Goal: Transaction & Acquisition: Subscribe to service/newsletter

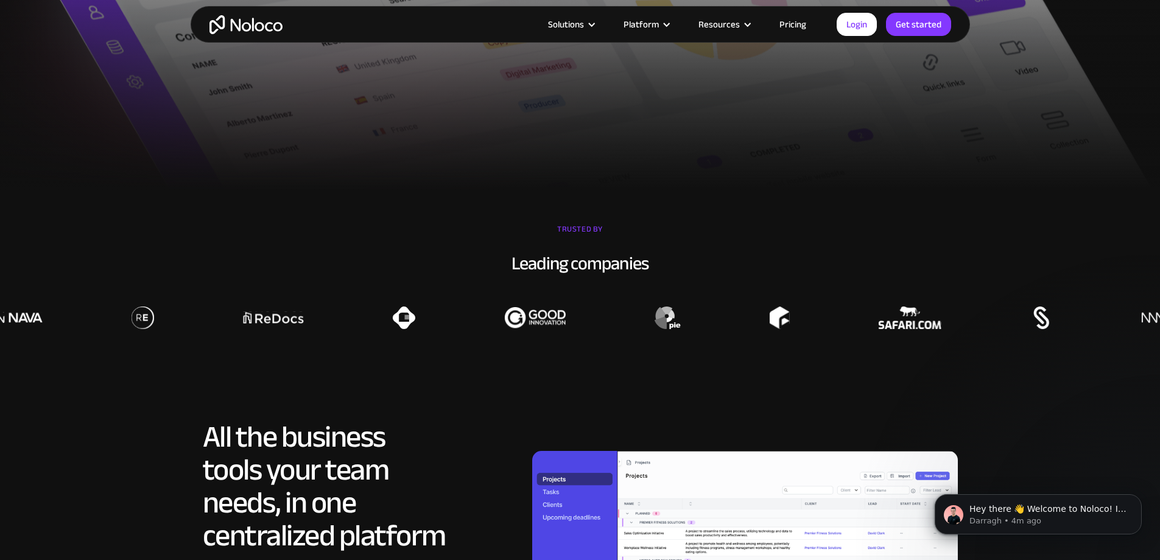
scroll to position [852, 0]
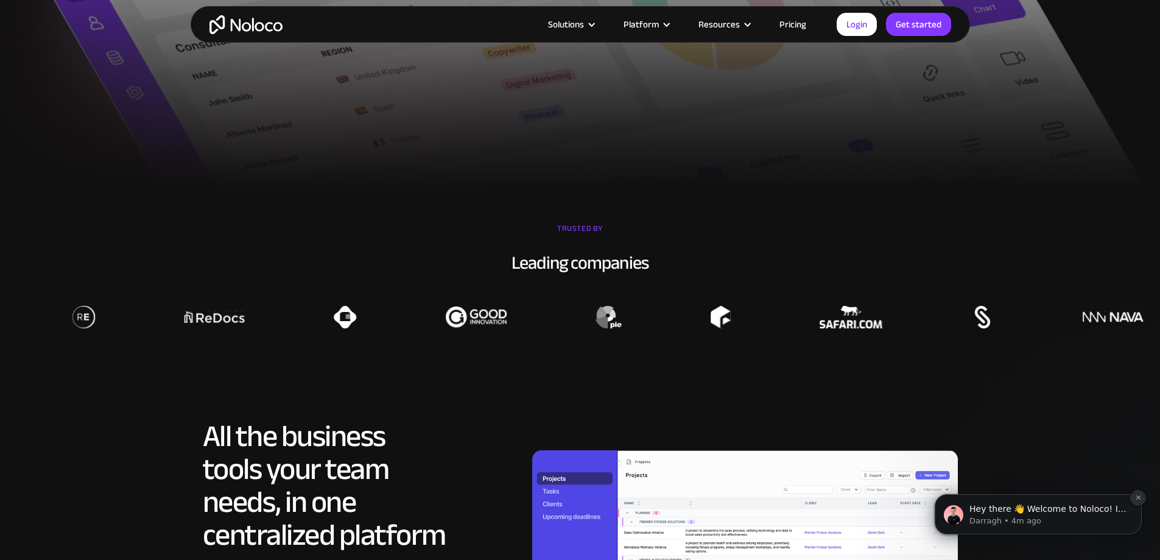
click at [1139, 496] on icon "Dismiss notification" at bounding box center [1138, 497] width 4 height 4
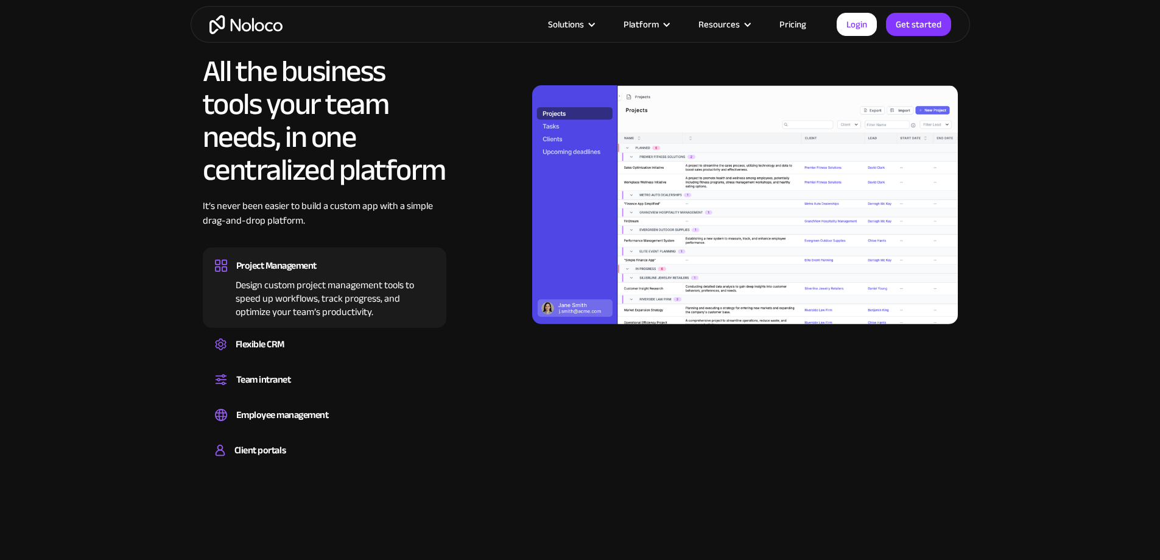
scroll to position [1218, 0]
click at [324, 353] on div "Flexible CRM" at bounding box center [324, 343] width 219 height 18
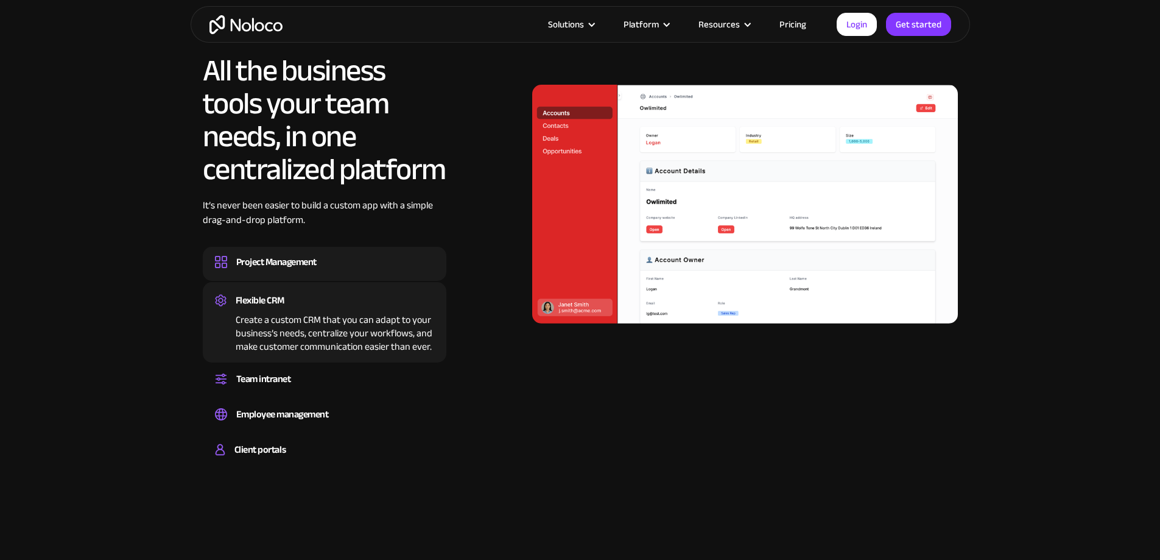
click at [345, 281] on div "Project Management Design custom project management tools to speed up workflows…" at bounding box center [325, 264] width 244 height 34
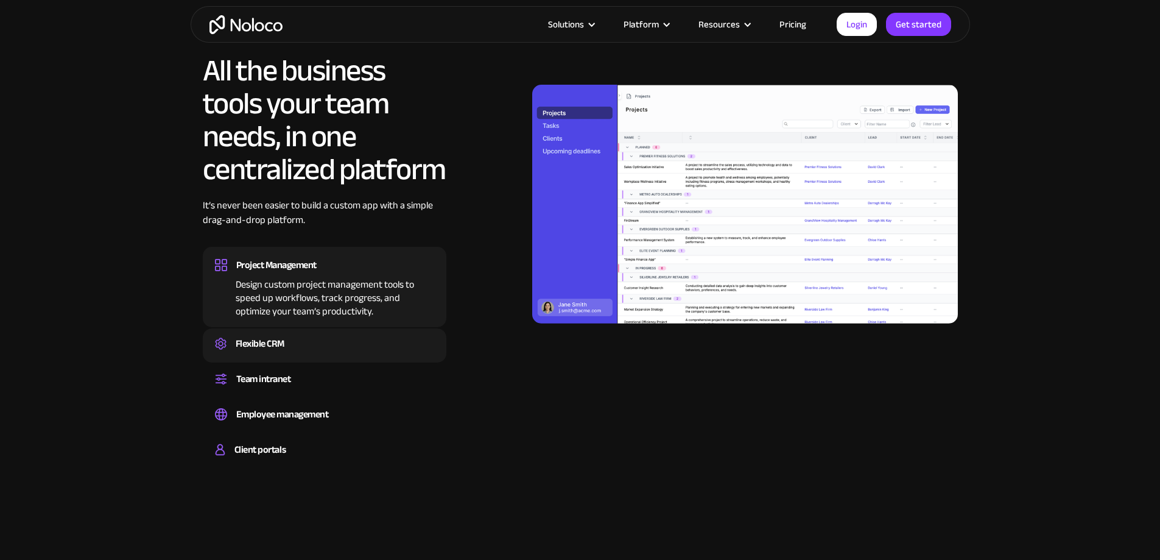
click at [339, 362] on div "Flexible CRM Create a custom CRM that you can adapt to your business’s needs, c…" at bounding box center [325, 345] width 244 height 34
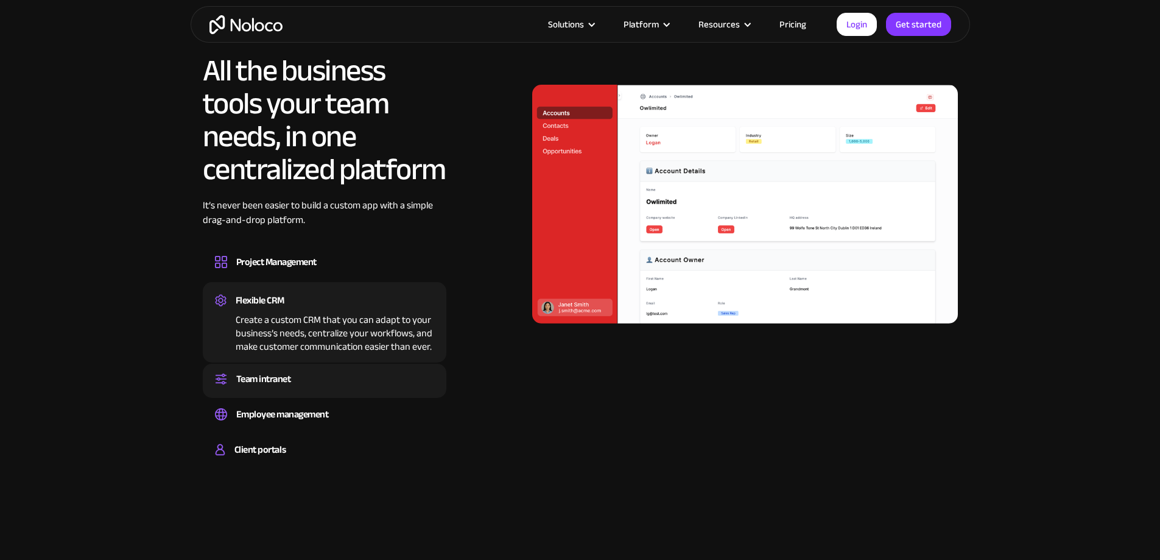
click at [340, 388] on div "Team intranet" at bounding box center [324, 379] width 219 height 18
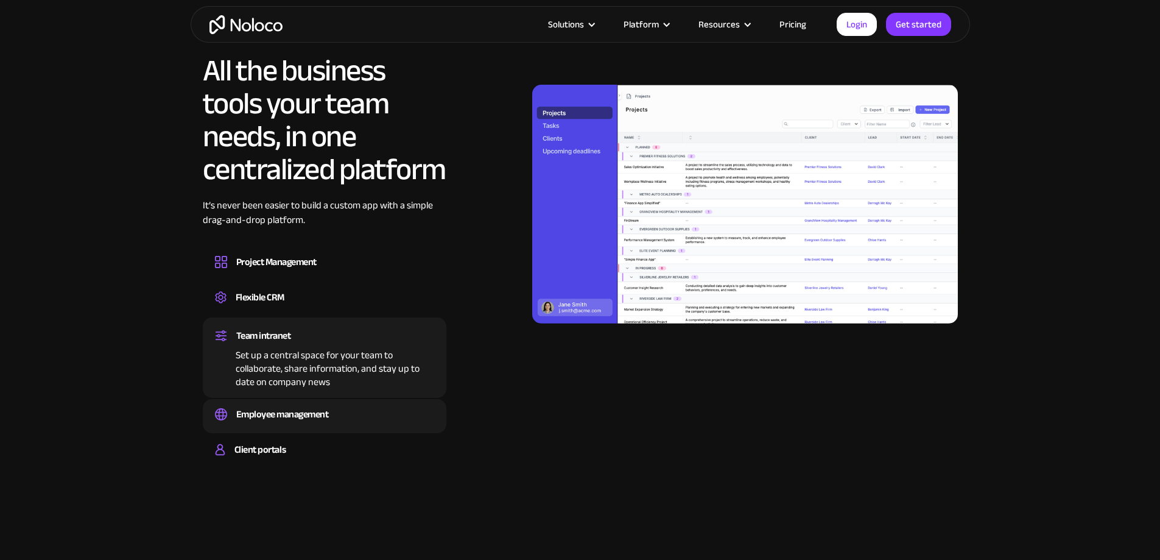
click at [348, 423] on div "Employee management" at bounding box center [324, 414] width 219 height 18
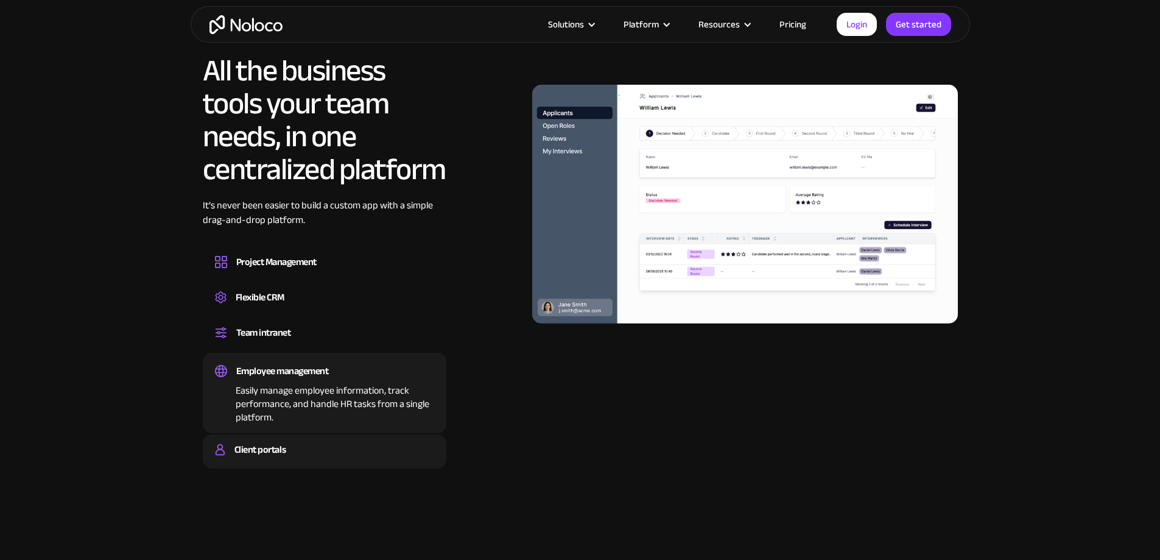
click at [332, 458] on div "Client portals" at bounding box center [324, 449] width 219 height 18
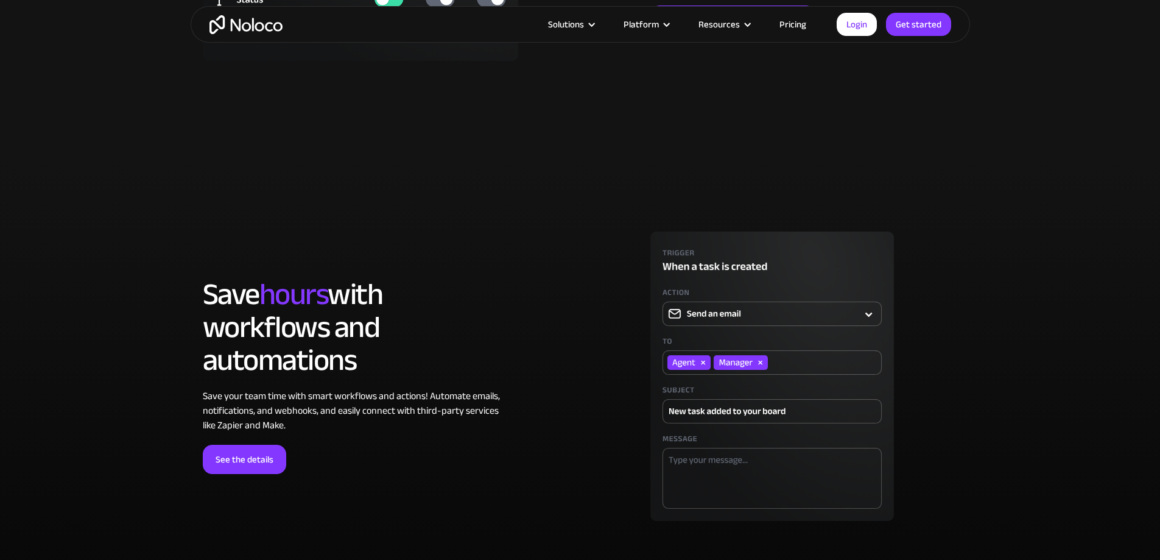
scroll to position [3349, 0]
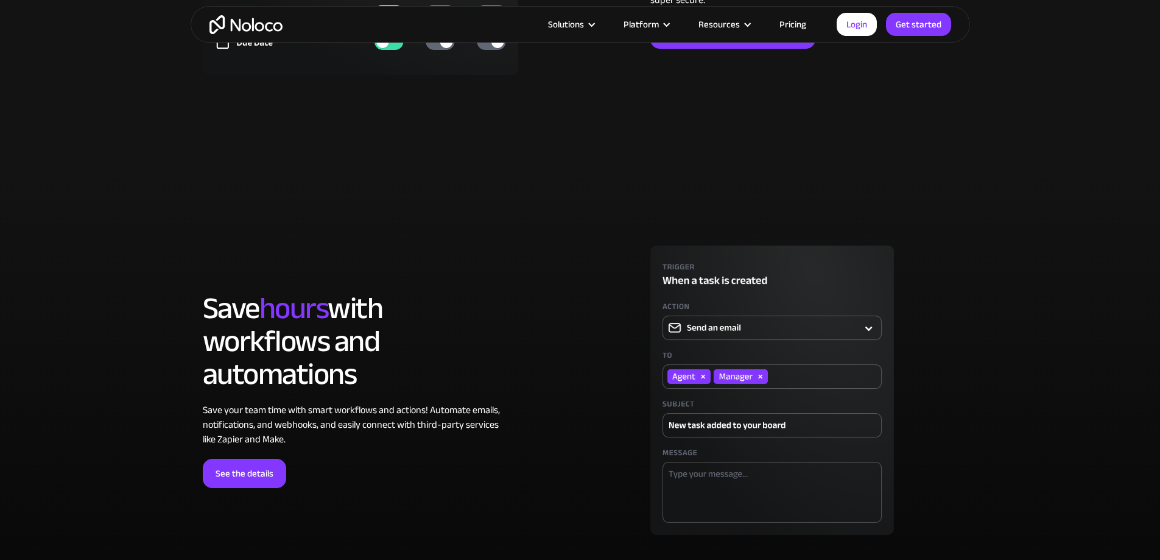
click at [764, 404] on img at bounding box center [771, 389] width 371 height 289
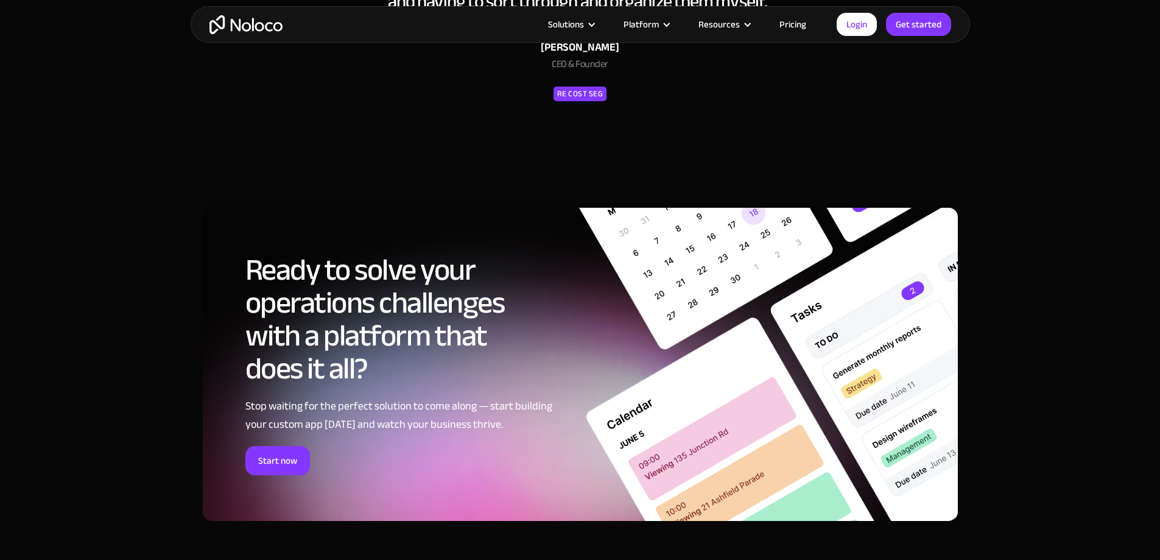
scroll to position [5755, 0]
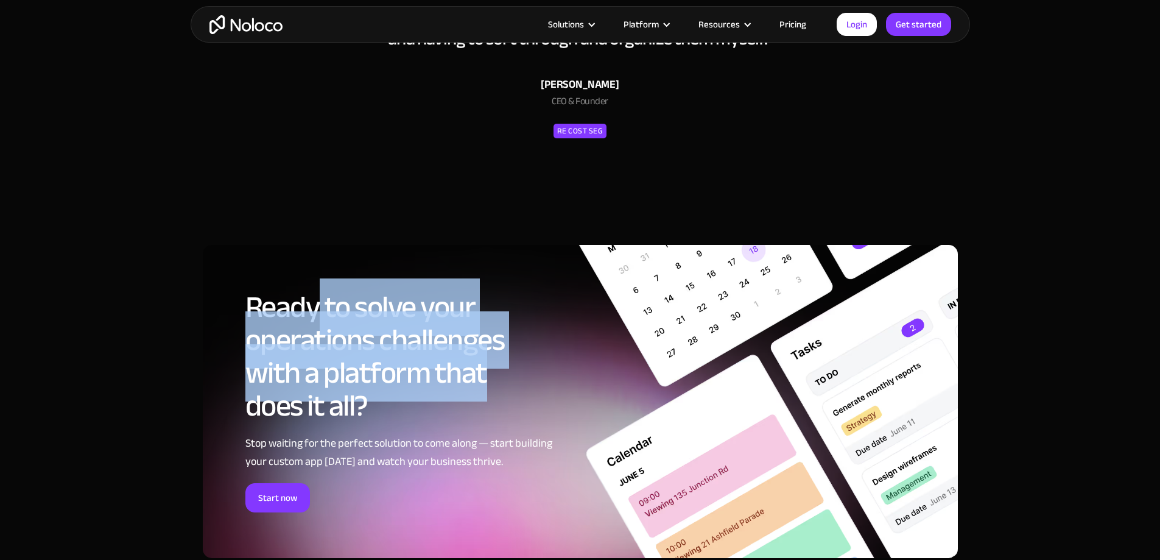
drag, startPoint x: 356, startPoint y: 340, endPoint x: 582, endPoint y: 426, distance: 242.2
click at [540, 415] on h2 "Ready to solve your operations challenges with a platform that does it all?" at bounding box center [398, 356] width 307 height 132
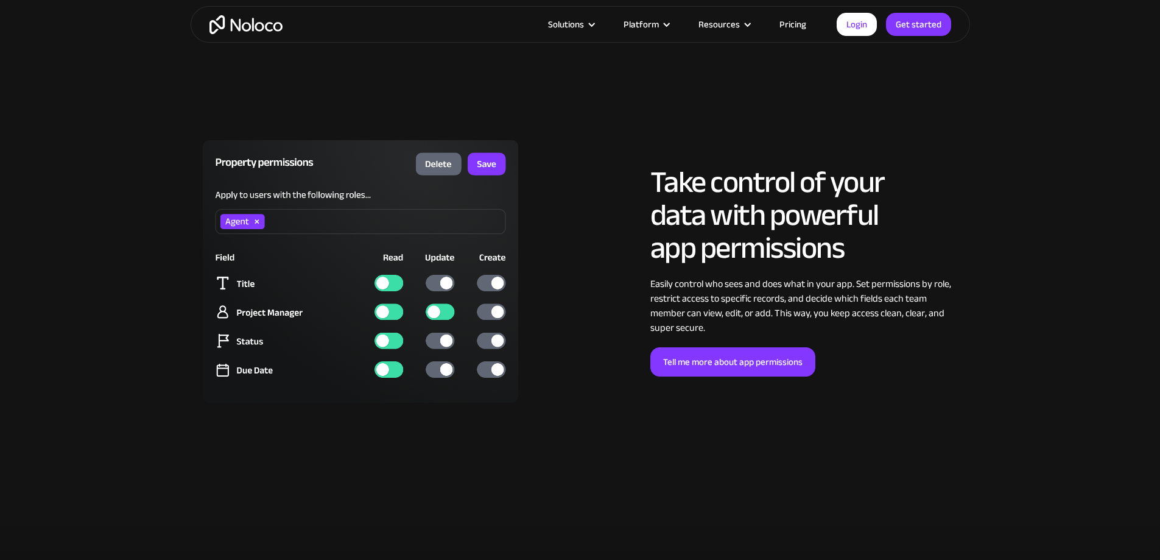
scroll to position [3015, 0]
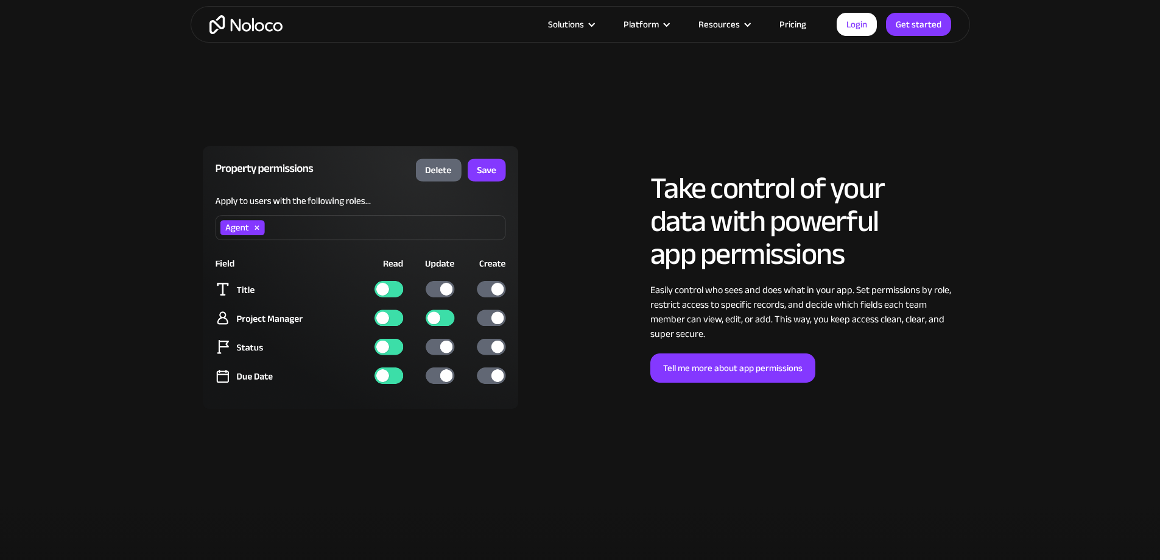
click at [788, 17] on div "Solutions Use Cases Business Types Project Management Keep track of customers, …" at bounding box center [580, 24] width 779 height 37
click at [787, 27] on link "Pricing" at bounding box center [792, 24] width 57 height 16
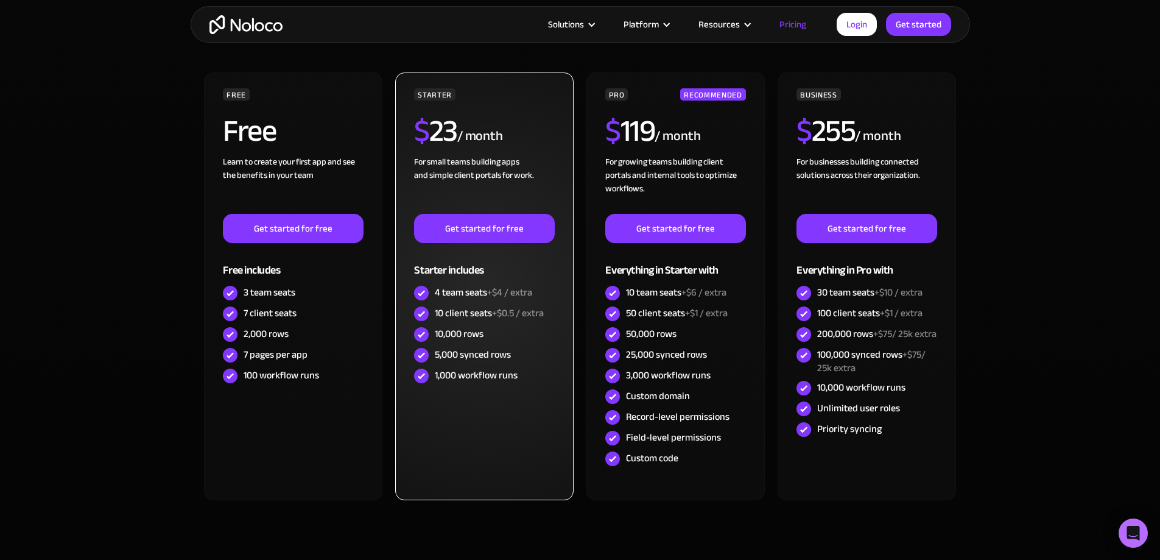
scroll to position [304, 0]
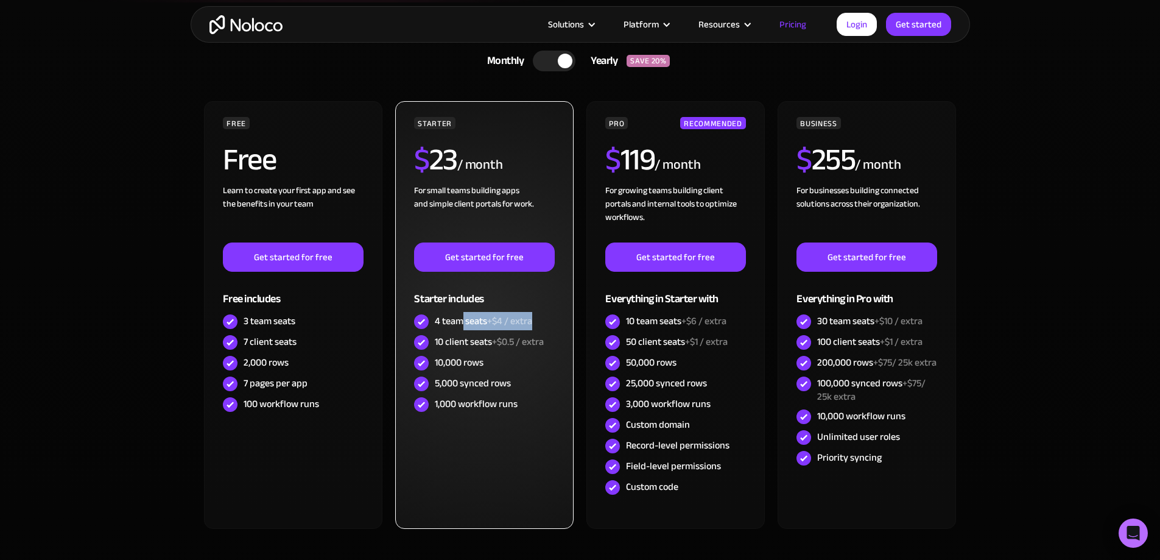
drag, startPoint x: 460, startPoint y: 320, endPoint x: 536, endPoint y: 329, distance: 76.7
click at [536, 329] on div "4 team seats +$4 / extra" at bounding box center [484, 321] width 140 height 21
drag, startPoint x: 488, startPoint y: 340, endPoint x: 572, endPoint y: 351, distance: 85.3
click at [572, 351] on div "STARTER $ 23 / month For small teams building apps and simple client portals fo…" at bounding box center [484, 314] width 178 height 427
click at [561, 346] on div "STARTER $ 23 / month For small teams building apps and simple client portals fo…" at bounding box center [484, 314] width 178 height 427
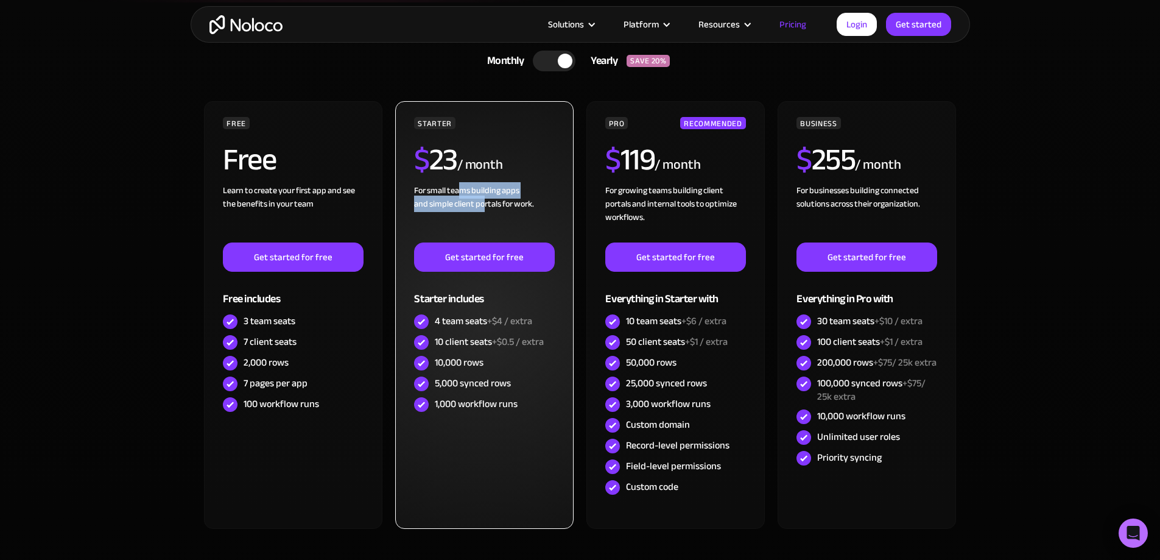
drag, startPoint x: 468, startPoint y: 189, endPoint x: 484, endPoint y: 203, distance: 22.0
click at [484, 203] on div "For small teams building apps and simple client portals for work. ‍" at bounding box center [484, 213] width 140 height 58
click at [511, 209] on div "For small teams building apps and simple client portals for work. ‍" at bounding box center [484, 213] width 140 height 58
drag, startPoint x: 521, startPoint y: 212, endPoint x: 424, endPoint y: 203, distance: 97.2
click at [424, 203] on div "For small teams building apps and simple client portals for work. ‍" at bounding box center [484, 213] width 140 height 58
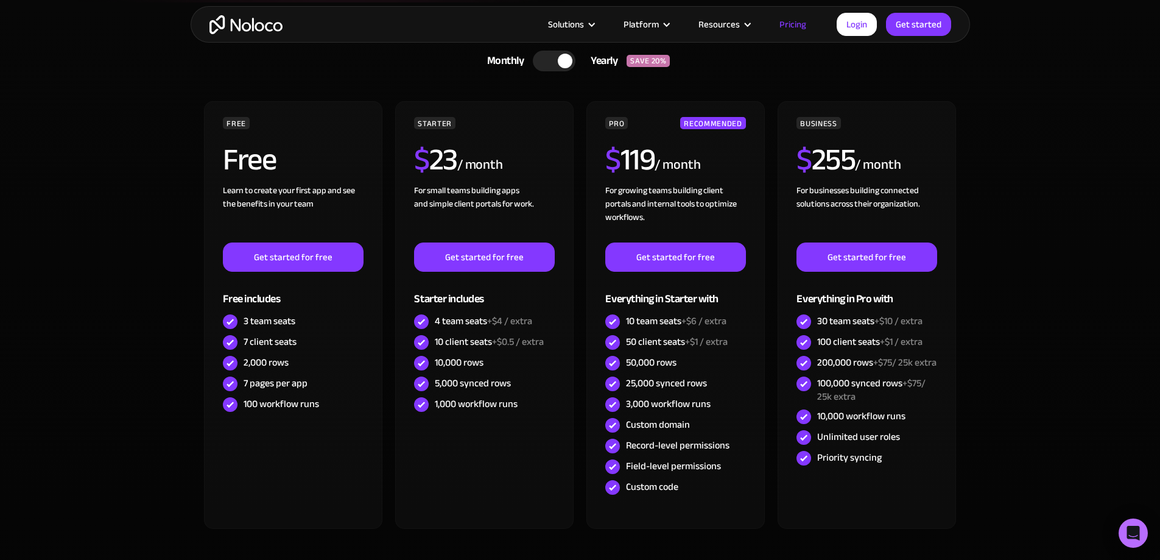
click at [132, 134] on section "CHOOSE YOUR PLAN Monthly Yearly SAVE 20% Monthly Yearly SAVE 20% FREE Free Lear…" at bounding box center [580, 315] width 1160 height 627
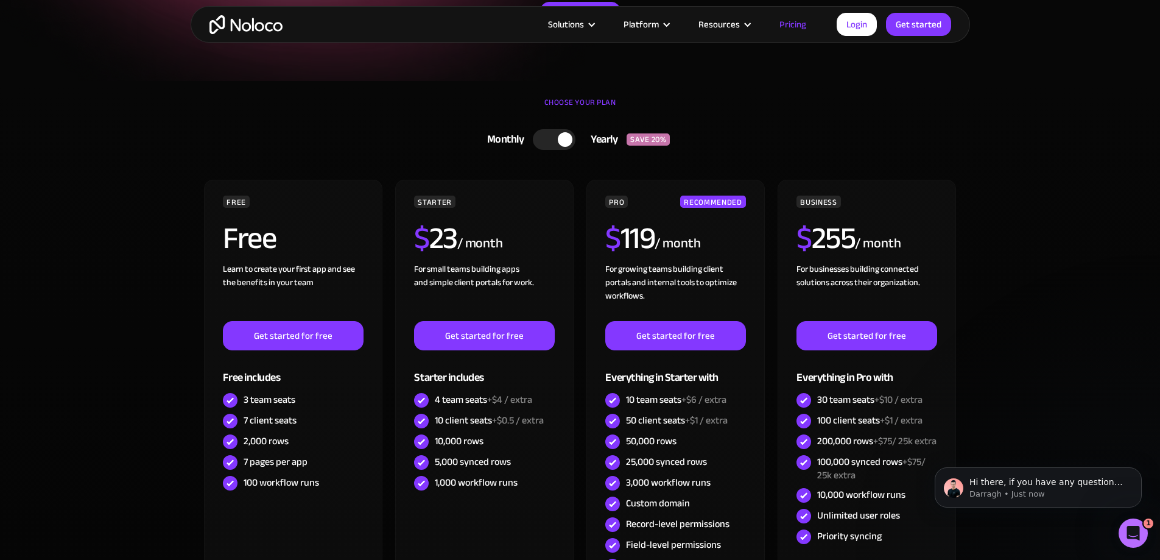
scroll to position [244, 0]
